Goal: Find specific fact: Find specific fact

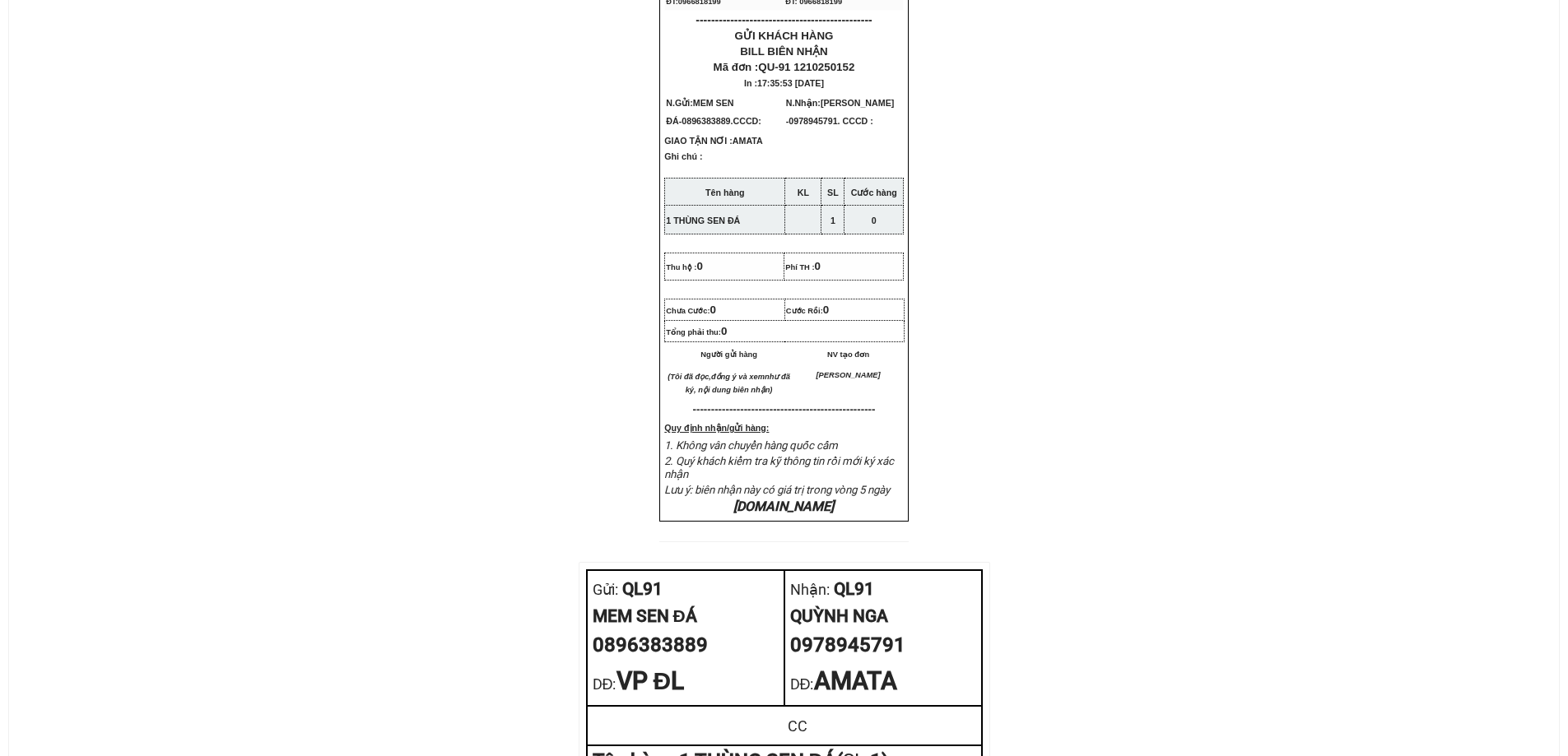
scroll to position [576, 0]
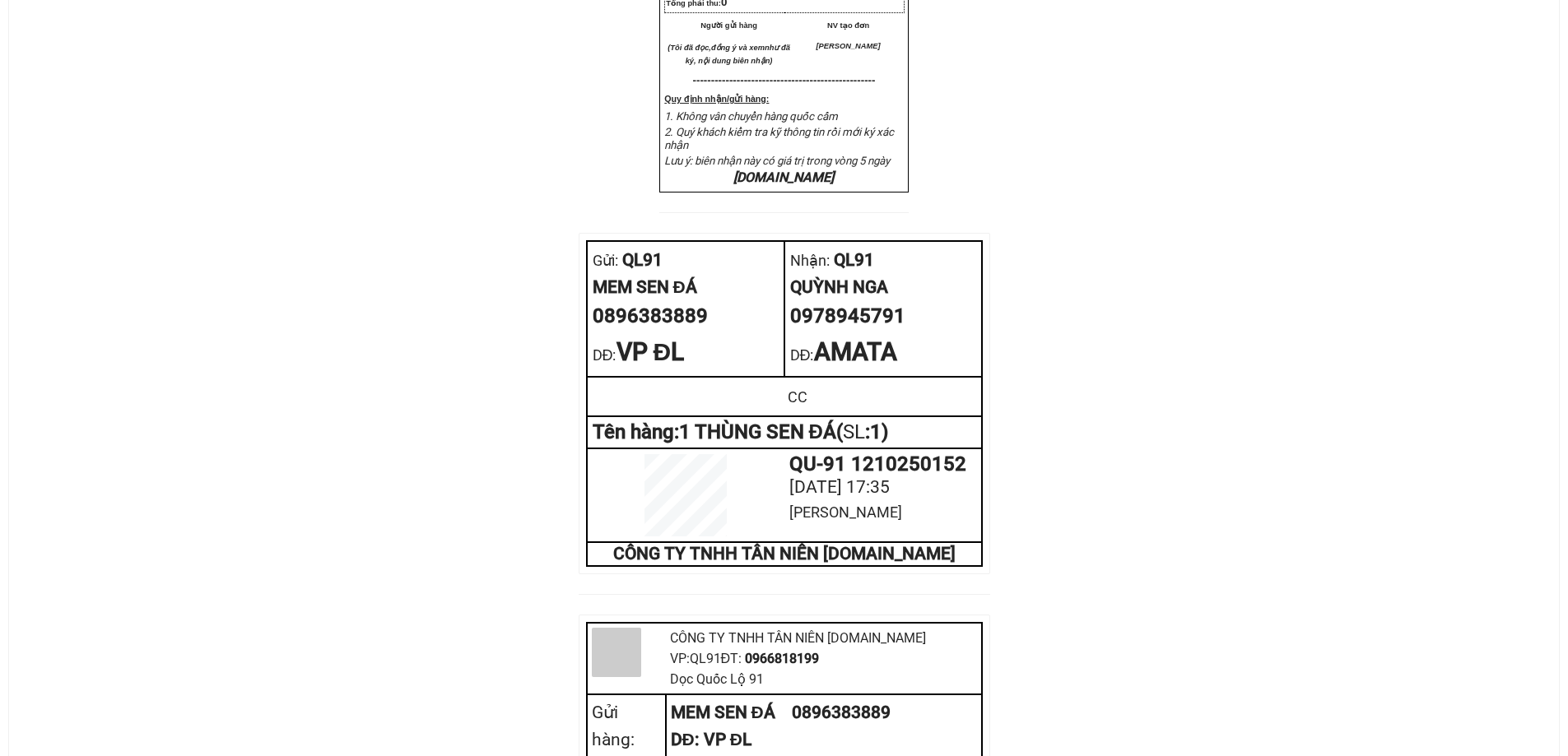
click at [649, 302] on div "MEM SEN ĐÁ" at bounding box center [686, 288] width 186 height 27
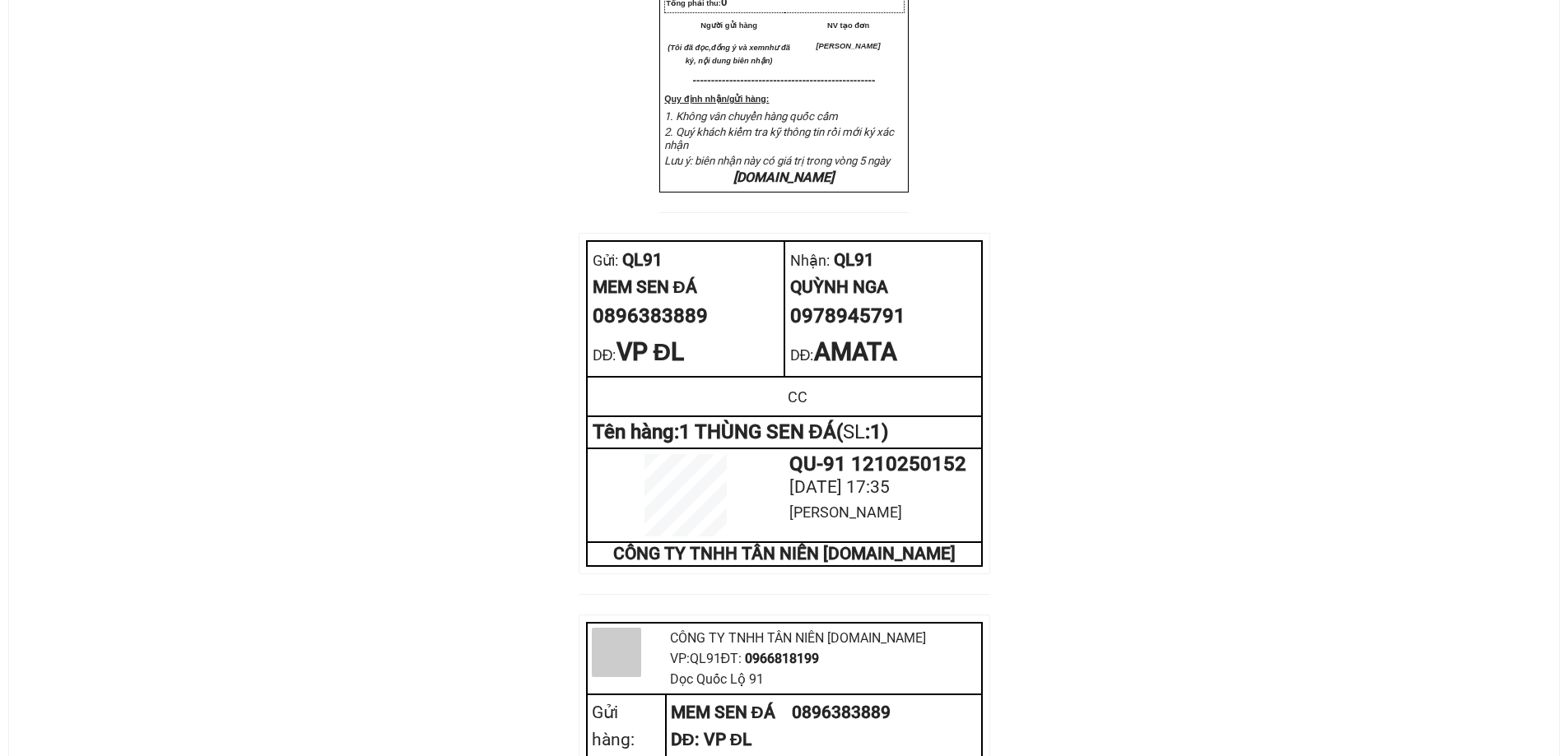
click at [658, 333] on div "0896383889" at bounding box center [686, 317] width 186 height 31
copy div "0896383889"
click at [656, 366] on span "VP ĐL" at bounding box center [651, 352] width 69 height 28
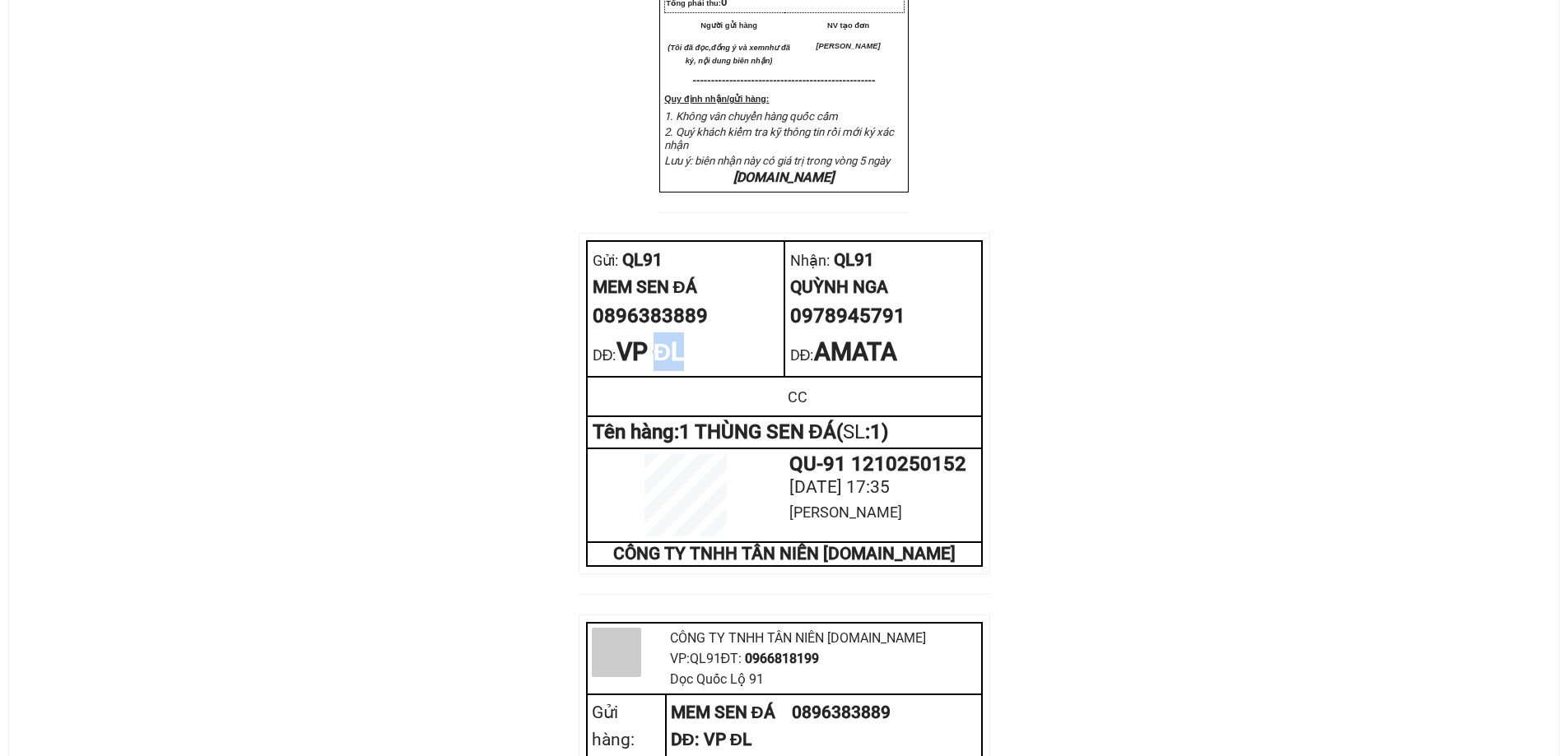
click at [656, 366] on span "VP ĐL" at bounding box center [651, 352] width 69 height 28
copy div "DĐ: VP ĐL"
click at [833, 302] on div "QUỲNH NGA" at bounding box center [883, 288] width 186 height 27
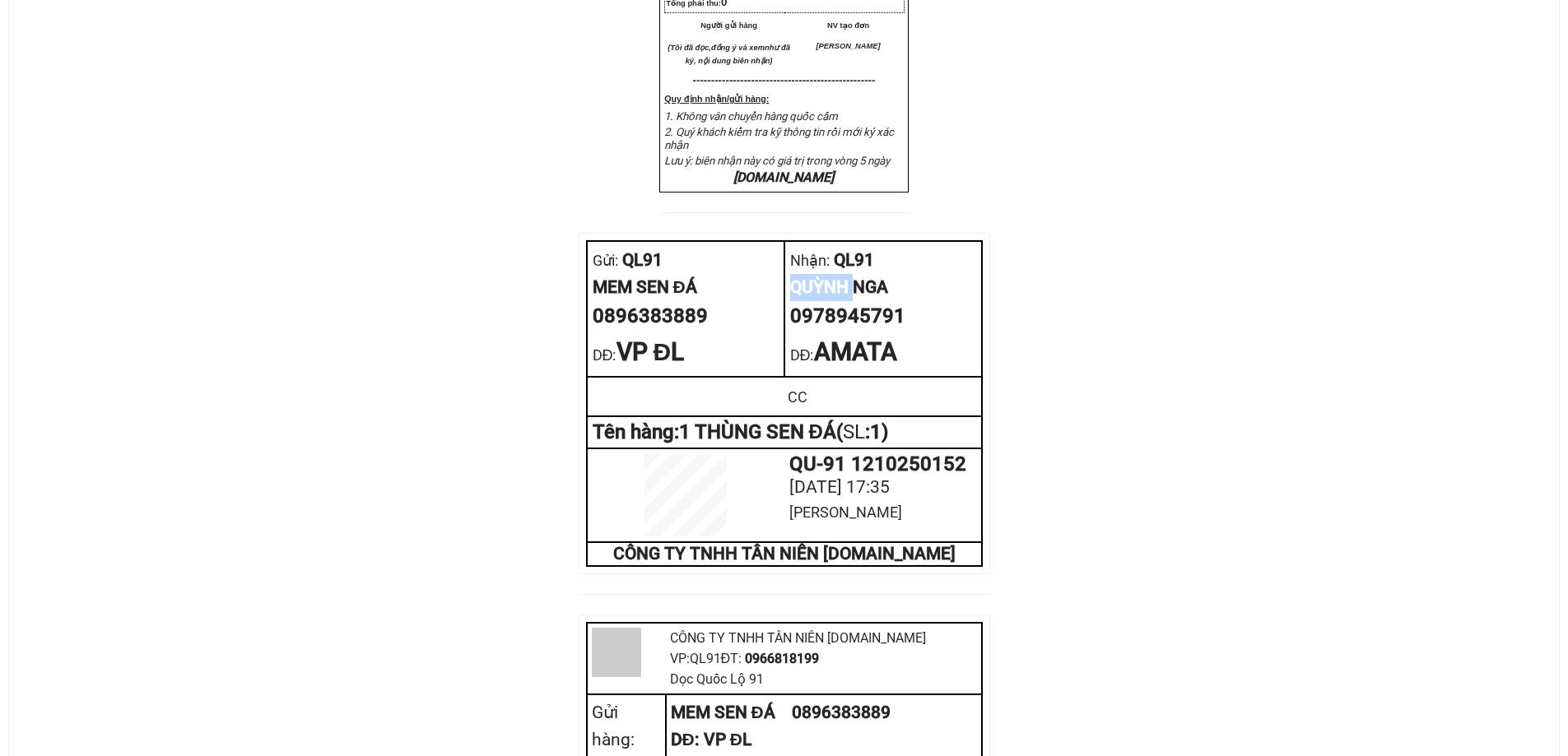
click at [833, 302] on div "QUỲNH NGA" at bounding box center [883, 288] width 186 height 27
click at [859, 274] on div "Nhận: QL91" at bounding box center [883, 260] width 186 height 27
click at [870, 333] on div "0978945791" at bounding box center [883, 317] width 186 height 31
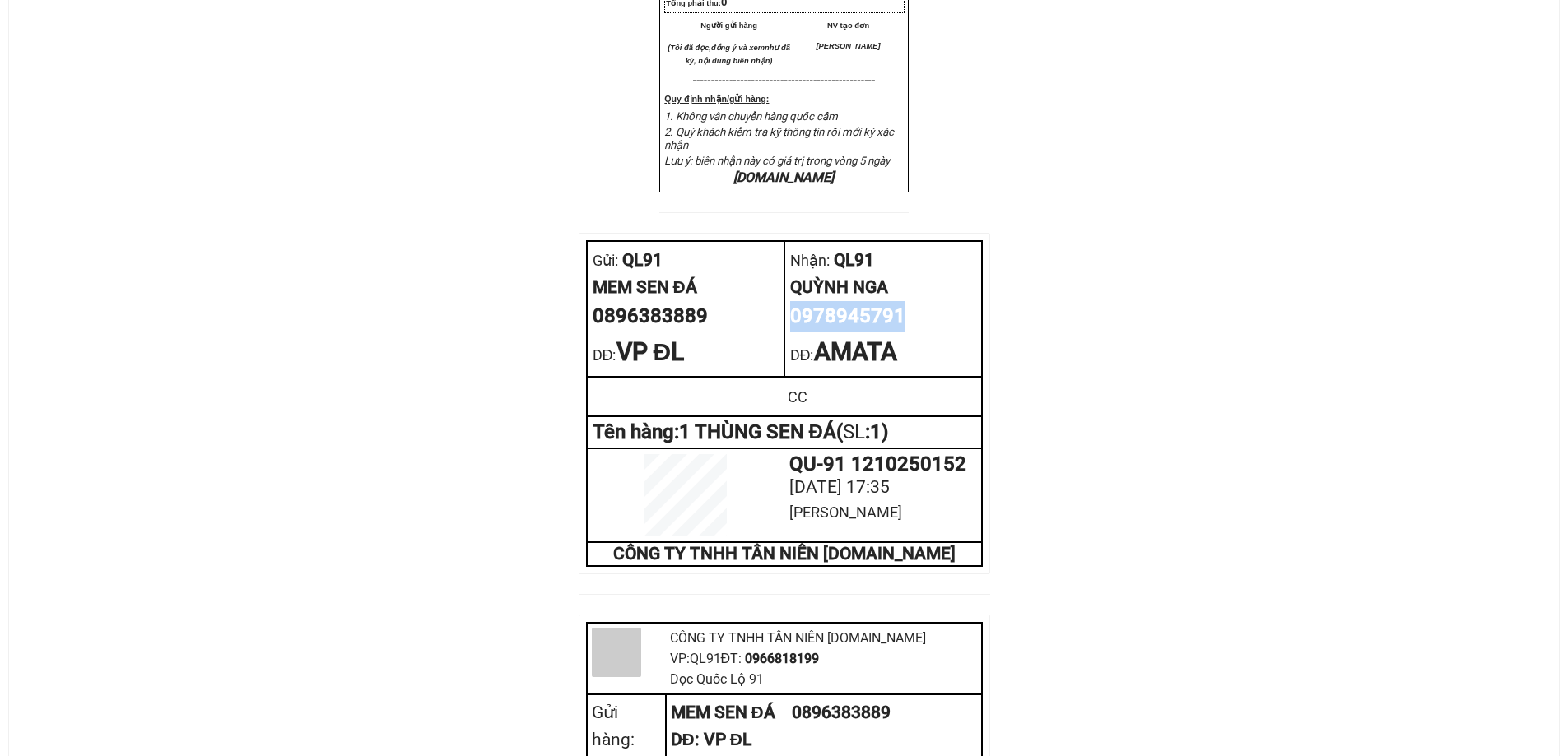
click at [870, 333] on div "0978945791" at bounding box center [883, 317] width 186 height 31
copy div "0978945791"
click at [880, 366] on span "AMATA" at bounding box center [855, 352] width 83 height 28
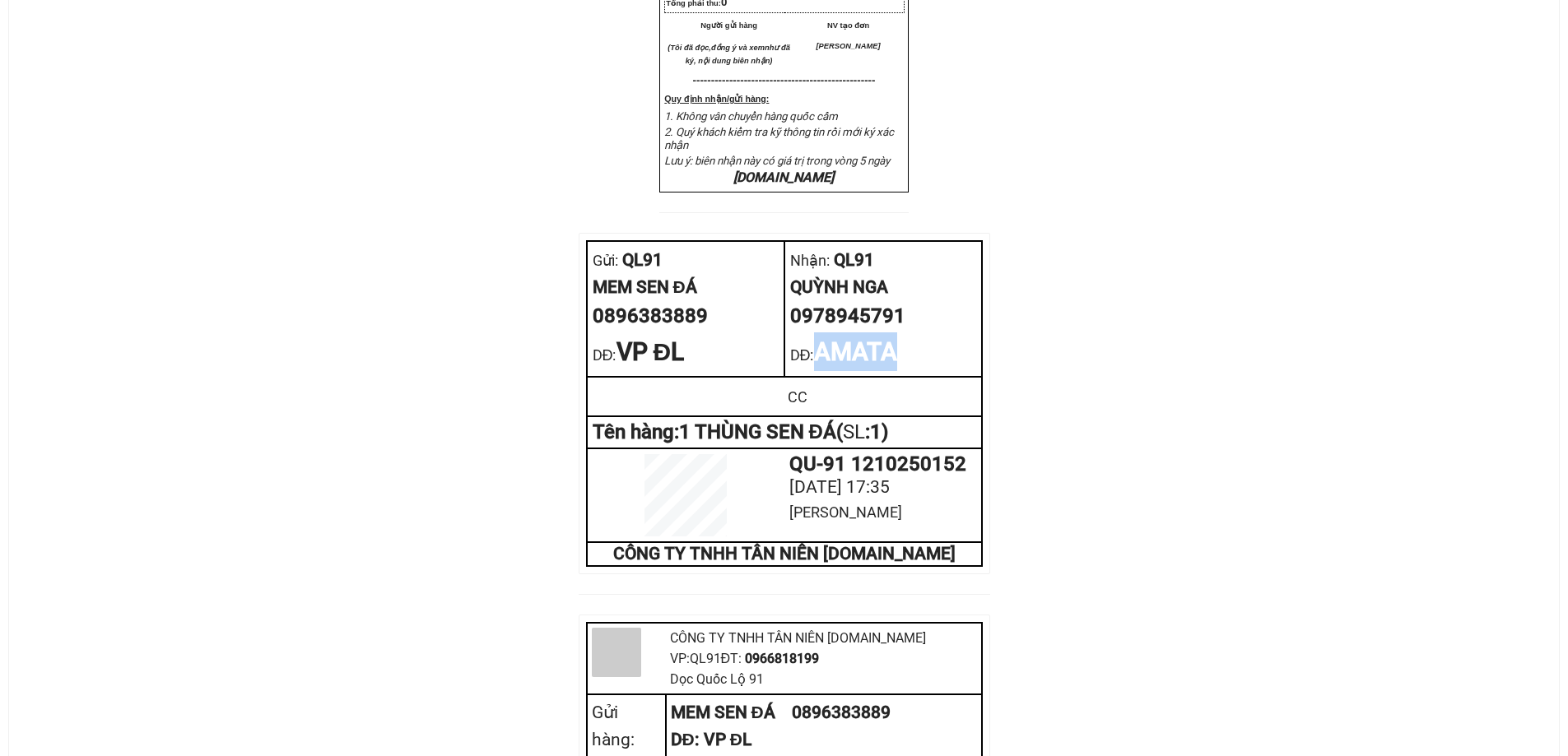
copy span "AMATA"
click at [788, 443] on div "Tên hàng: 1 THÙNG SEN ĐÁ ( SL : 1 )" at bounding box center [784, 432] width 384 height 21
copy tbody "Tên hàng: 1 THÙNG SEN ĐÁ ( SL : 1 )"
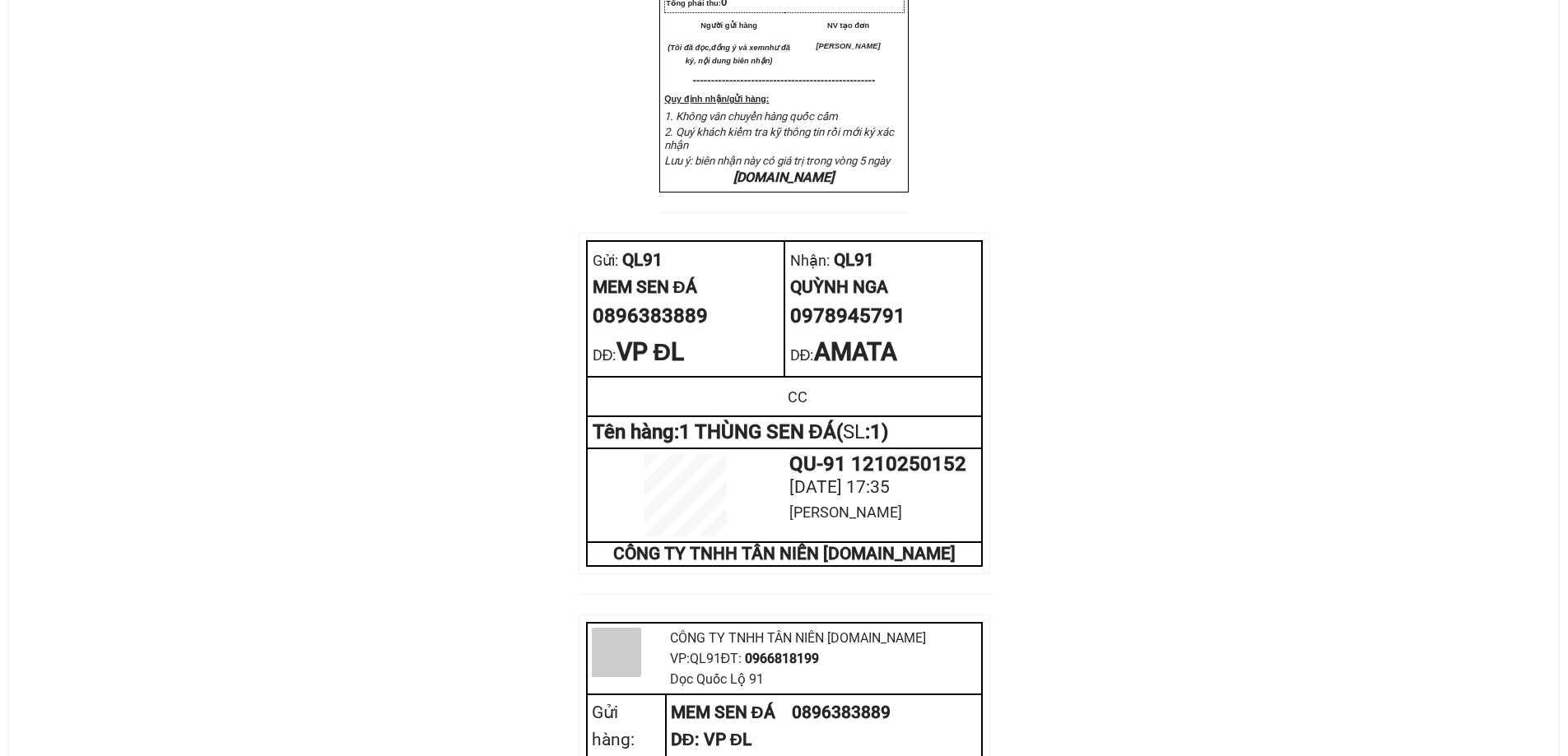
click at [658, 416] on td at bounding box center [686, 397] width 198 height 39
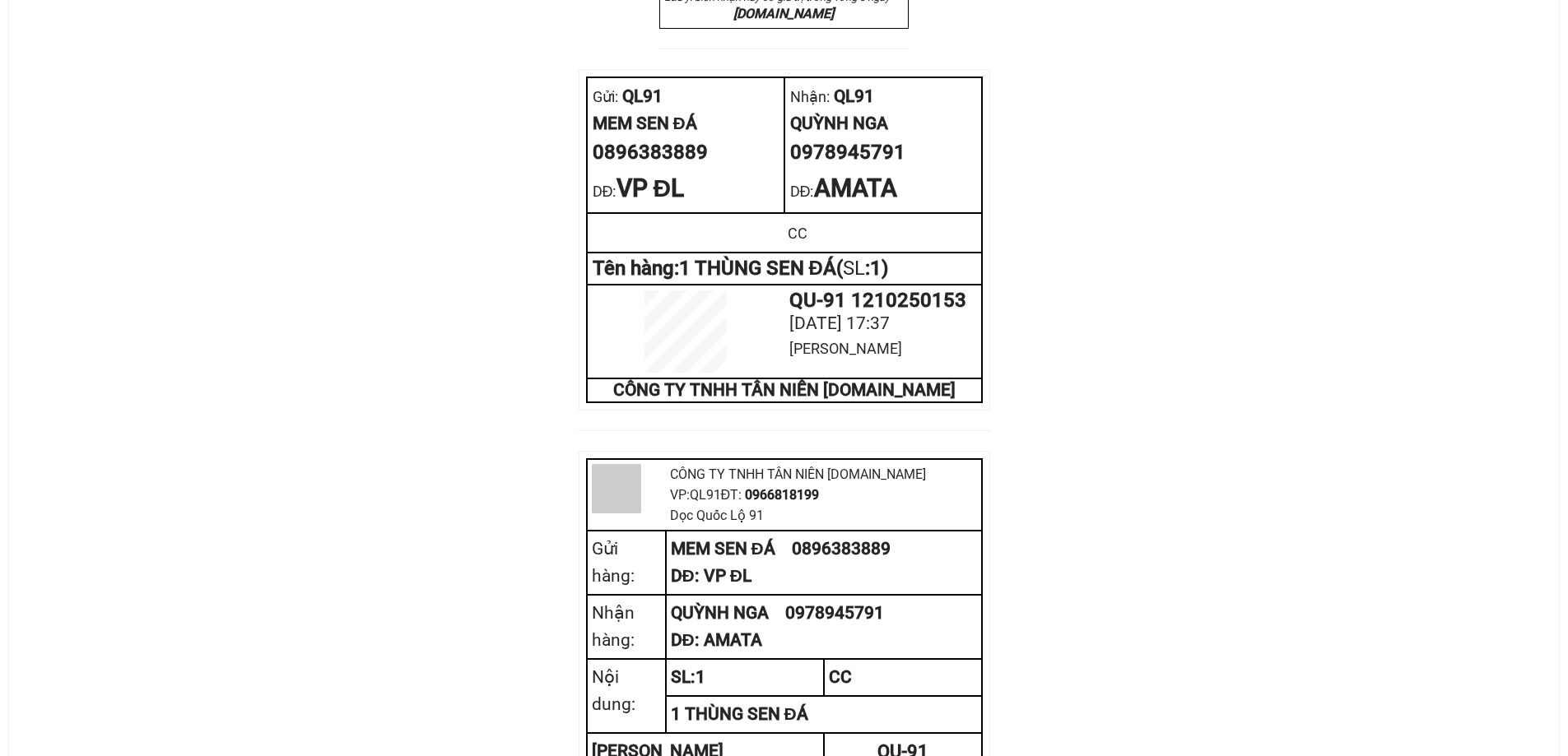
scroll to position [740, 0]
click at [673, 167] on div "0896383889" at bounding box center [686, 153] width 186 height 31
copy div "0896383889"
